Goal: Information Seeking & Learning: Find specific page/section

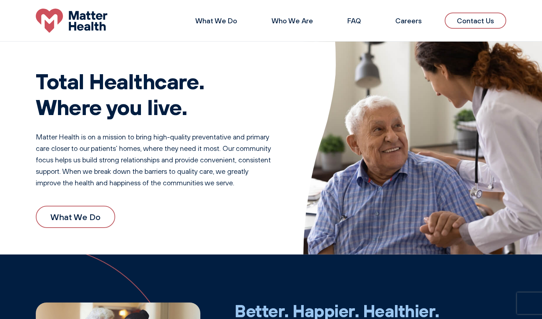
click at [366, 20] on li "FAQ" at bounding box center [354, 20] width 37 height 17
click at [360, 20] on link "FAQ" at bounding box center [355, 20] width 14 height 9
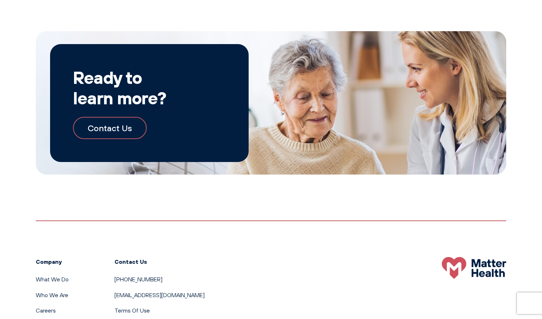
scroll to position [1244, 0]
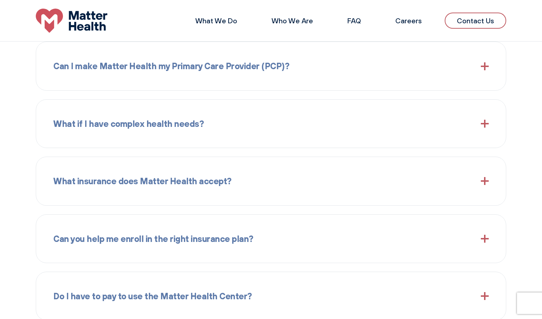
scroll to position [197, 0]
